Goal: Information Seeking & Learning: Learn about a topic

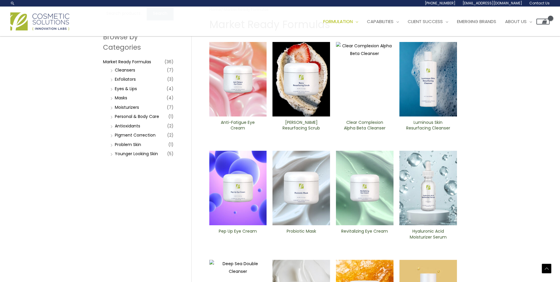
scroll to position [30, 0]
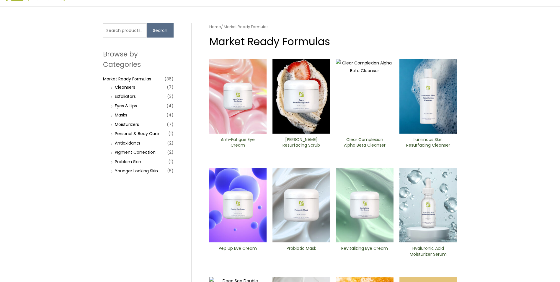
click at [111, 132] on li "Personal & Body Care (1)" at bounding box center [141, 133] width 65 height 8
click at [116, 135] on link "Personal & Body Care" at bounding box center [137, 134] width 44 height 6
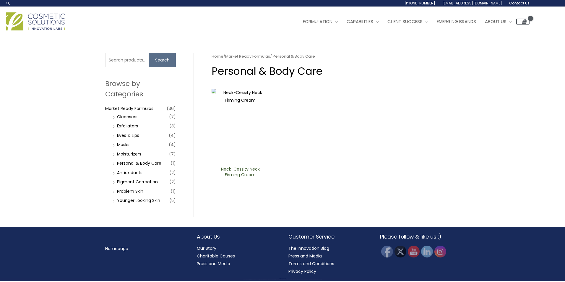
click at [116, 164] on li "Personal & Body Care (1)" at bounding box center [143, 163] width 65 height 8
click at [114, 164] on li "Personal & Body Care (1)" at bounding box center [143, 163] width 65 height 8
click at [113, 164] on li "Personal & Body Care (1)" at bounding box center [143, 163] width 65 height 8
click at [131, 200] on link "Younger Looking Skin" at bounding box center [138, 200] width 43 height 6
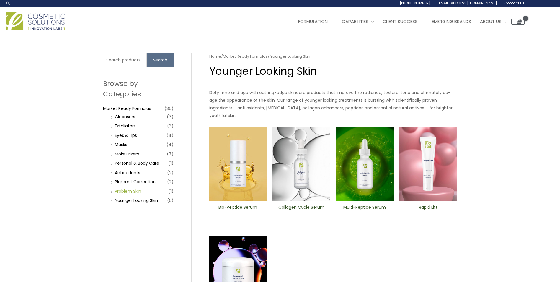
click at [131, 191] on link "Problem Skin" at bounding box center [128, 191] width 26 height 6
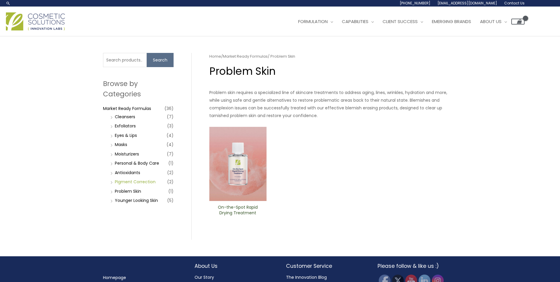
click at [131, 184] on link "PIgment Correction" at bounding box center [135, 182] width 41 height 6
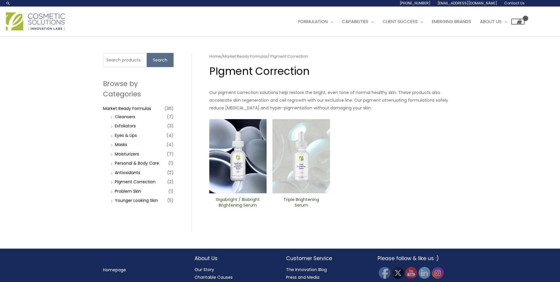
click at [133, 176] on li "Antioxidants (2)" at bounding box center [141, 172] width 65 height 8
click at [137, 175] on link "Antioxidants" at bounding box center [127, 173] width 25 height 6
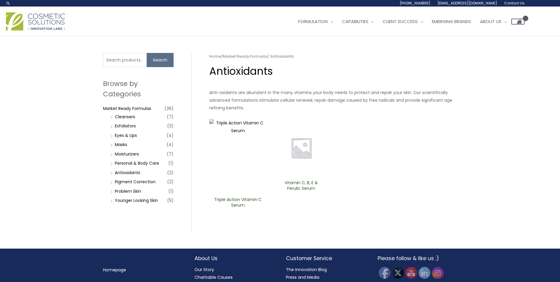
click at [137, 167] on li "Personal & Body Care (1)" at bounding box center [141, 163] width 65 height 8
click at [140, 162] on link "Personal & Body Care" at bounding box center [137, 163] width 44 height 6
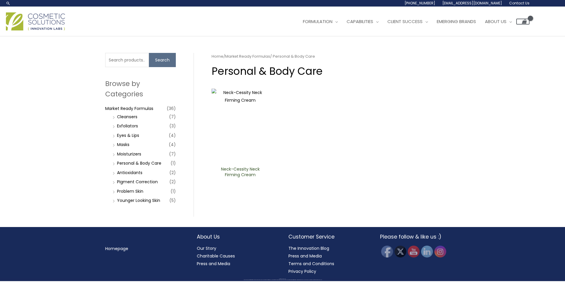
click at [134, 159] on li "Personal & Body Care (1)" at bounding box center [143, 163] width 65 height 8
click at [134, 157] on li "Moisturizers (7)" at bounding box center [143, 154] width 65 height 8
click at [134, 155] on link "Moisturizers" at bounding box center [129, 154] width 24 height 6
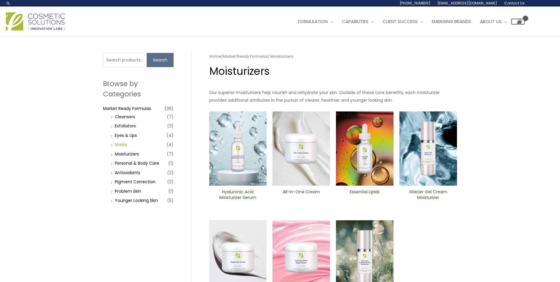
click at [123, 146] on link "Masks" at bounding box center [121, 145] width 12 height 6
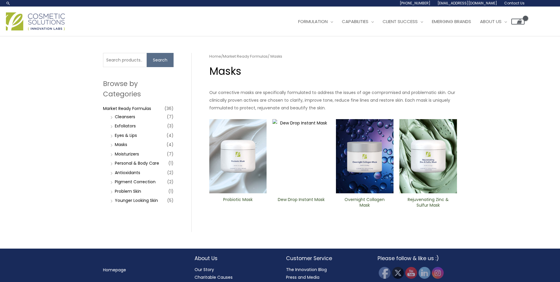
click at [124, 138] on li "Eyes & Lips (4)" at bounding box center [141, 135] width 65 height 8
click at [43, 21] on img at bounding box center [35, 21] width 59 height 18
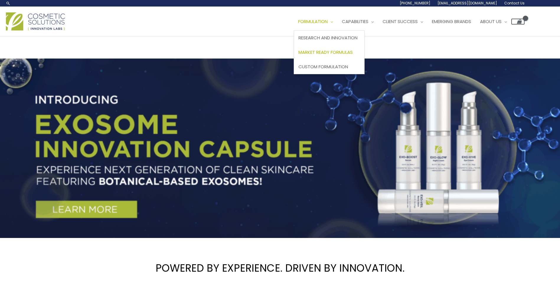
click at [342, 50] on span "Market Ready Formulas" at bounding box center [326, 52] width 54 height 6
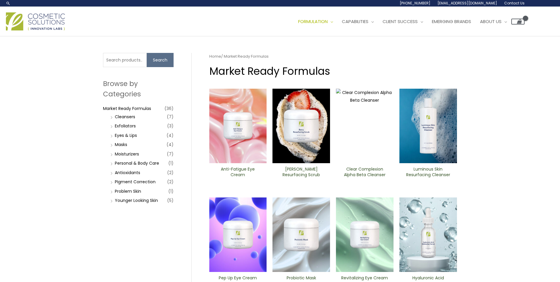
click at [112, 201] on li "Younger Looking Skin (5)" at bounding box center [141, 200] width 65 height 8
click at [292, 235] on img at bounding box center [302, 234] width 58 height 74
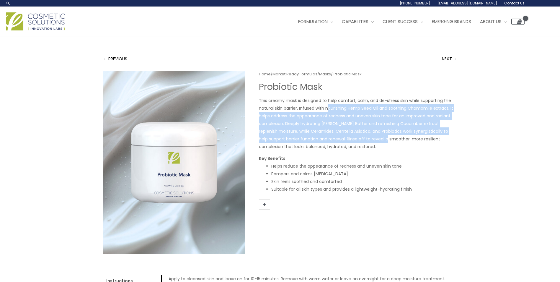
drag, startPoint x: 348, startPoint y: 122, endPoint x: 366, endPoint y: 137, distance: 23.7
click at [366, 137] on p "This creamy mask is designed to help comfort, calm, and de-stress skin while su…" at bounding box center [358, 124] width 199 height 54
click at [281, 71] on link "Market Ready Formulas" at bounding box center [295, 74] width 45 height 6
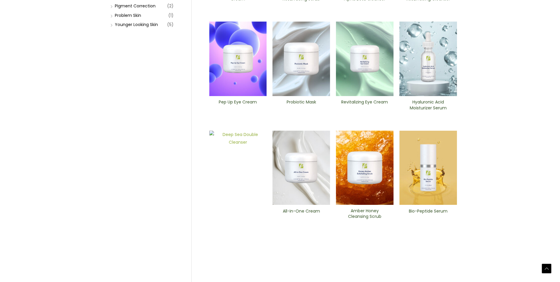
scroll to position [222, 0]
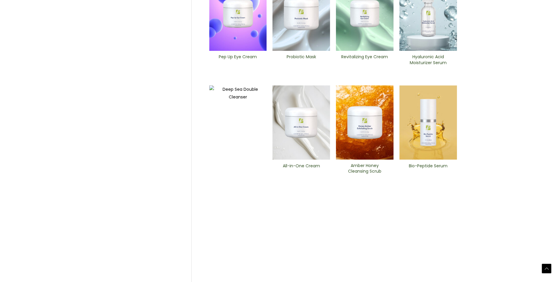
scroll to position [222, 0]
